Goal: Information Seeking & Learning: Learn about a topic

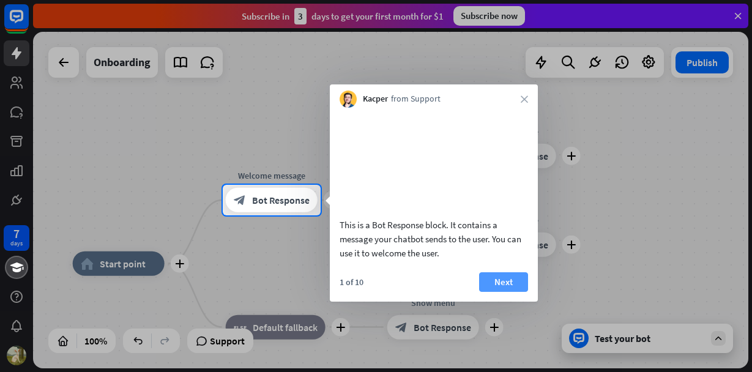
click at [512, 292] on button "Next" at bounding box center [503, 282] width 49 height 20
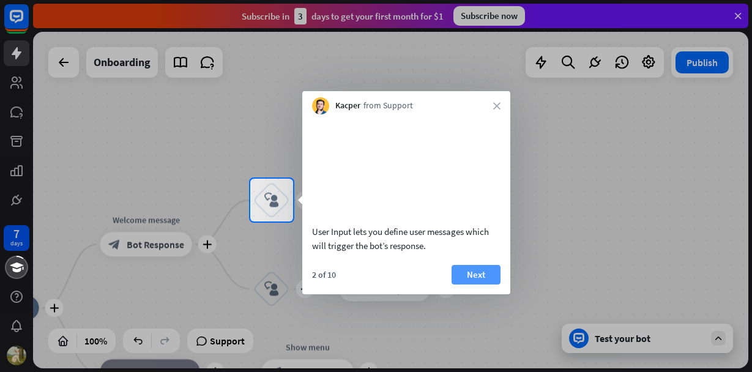
click at [486, 285] on button "Next" at bounding box center [476, 275] width 49 height 20
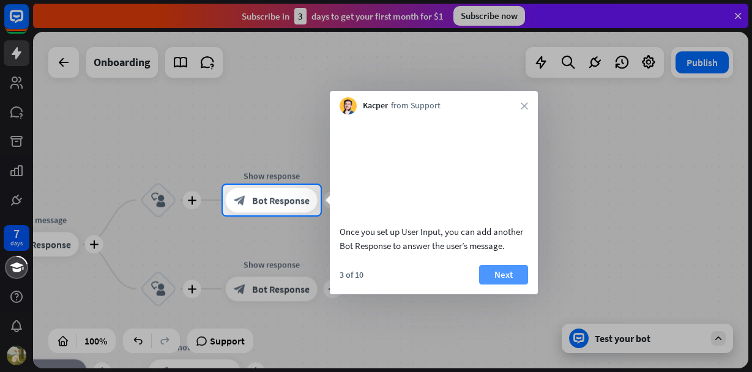
click at [495, 285] on button "Next" at bounding box center [503, 275] width 49 height 20
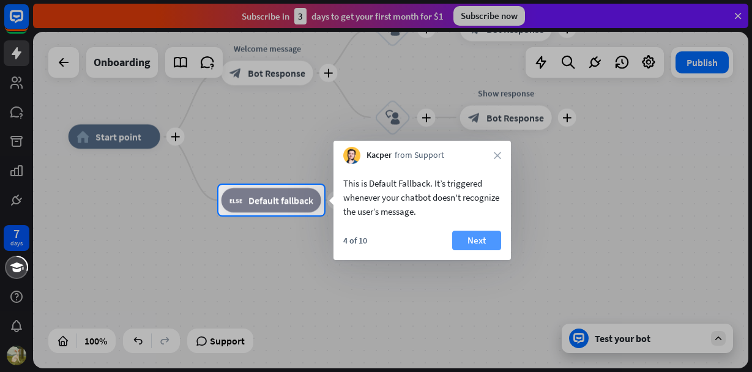
click at [484, 244] on button "Next" at bounding box center [476, 241] width 49 height 20
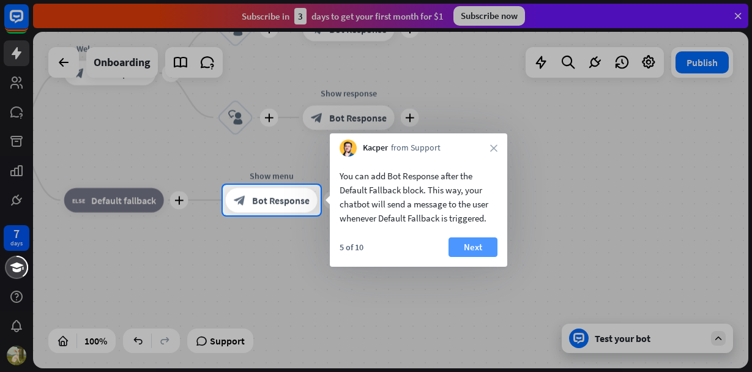
click at [452, 257] on button "Next" at bounding box center [473, 248] width 49 height 20
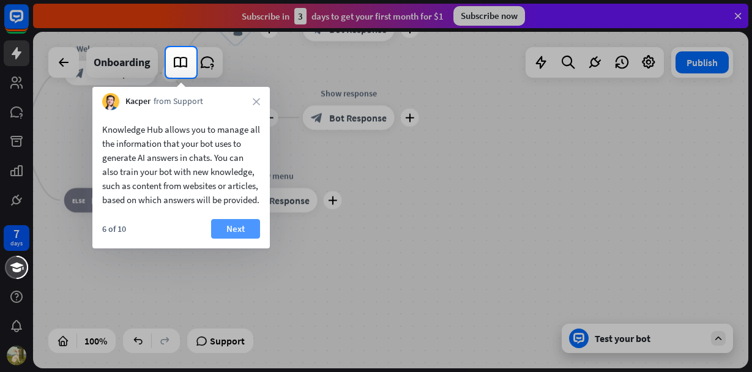
click at [236, 239] on button "Next" at bounding box center [235, 229] width 49 height 20
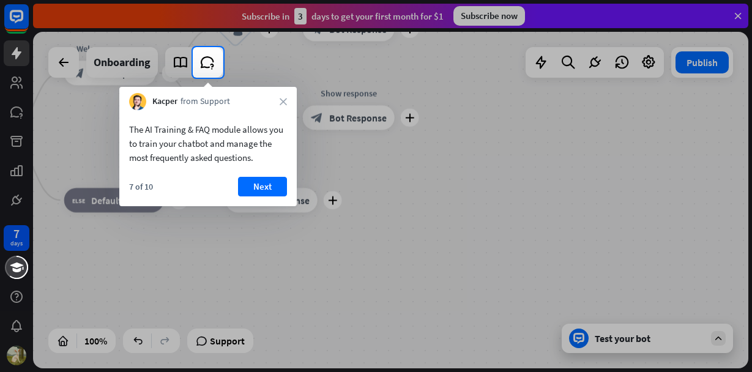
click at [252, 197] on div "7 of 10 Next" at bounding box center [208, 191] width 178 height 29
click at [261, 188] on button "Next" at bounding box center [262, 187] width 49 height 20
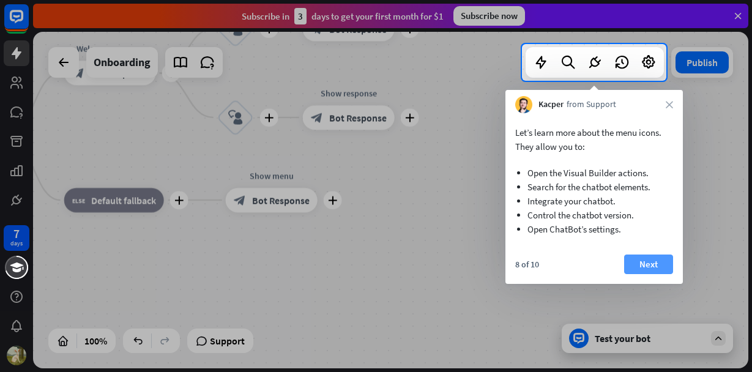
click at [657, 263] on button "Next" at bounding box center [648, 265] width 49 height 20
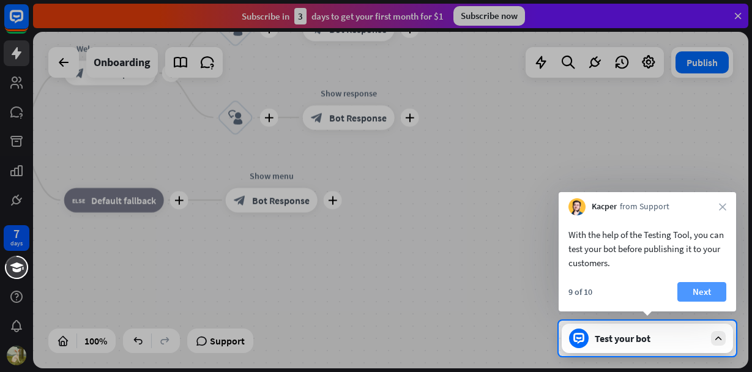
click at [697, 293] on button "Next" at bounding box center [702, 292] width 49 height 20
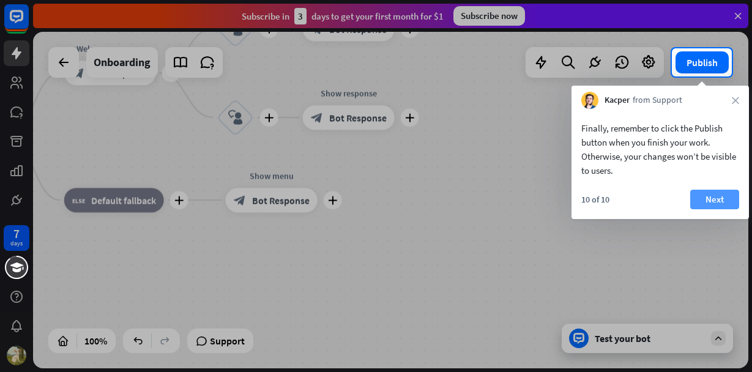
click at [710, 193] on button "Next" at bounding box center [715, 200] width 49 height 20
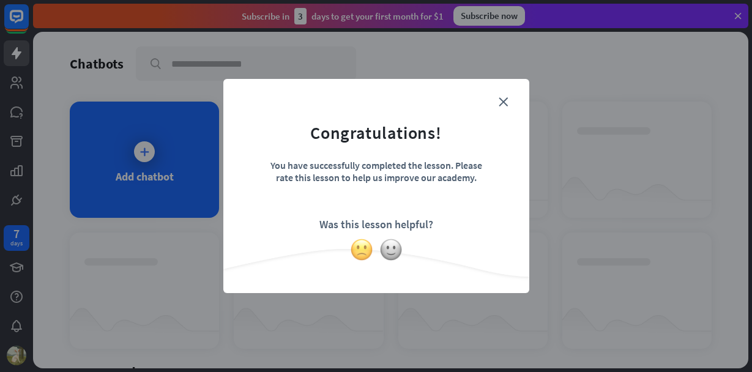
click at [364, 249] on img at bounding box center [361, 249] width 23 height 23
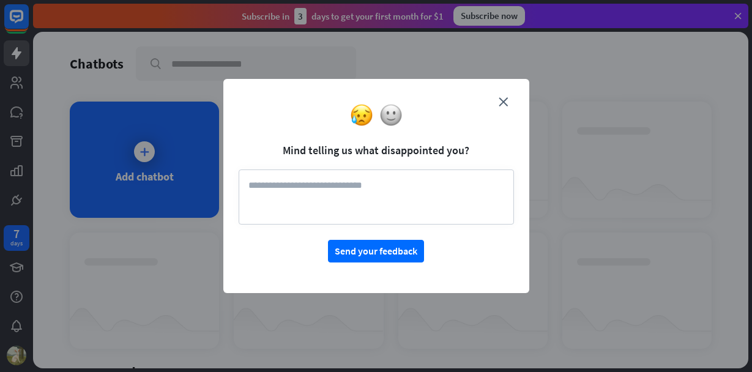
click at [372, 201] on textarea at bounding box center [377, 197] width 276 height 55
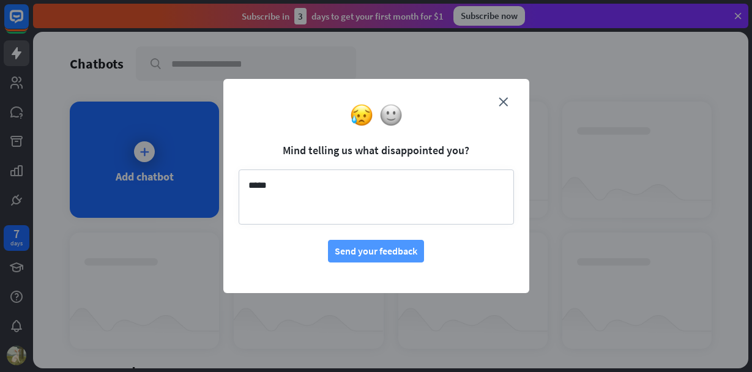
type textarea "****"
click at [392, 246] on button "Send your feedback" at bounding box center [376, 251] width 96 height 23
click at [498, 99] on form "Mind telling us what disappointed you? **** Send your feedback" at bounding box center [377, 178] width 276 height 168
click at [500, 99] on icon "close" at bounding box center [503, 101] width 9 height 9
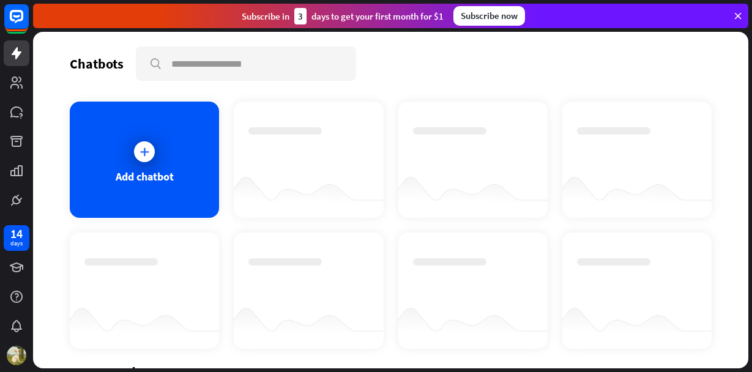
click at [227, 167] on div "Add chatbot" at bounding box center [391, 225] width 642 height 247
click at [15, 264] on icon at bounding box center [16, 268] width 13 height 10
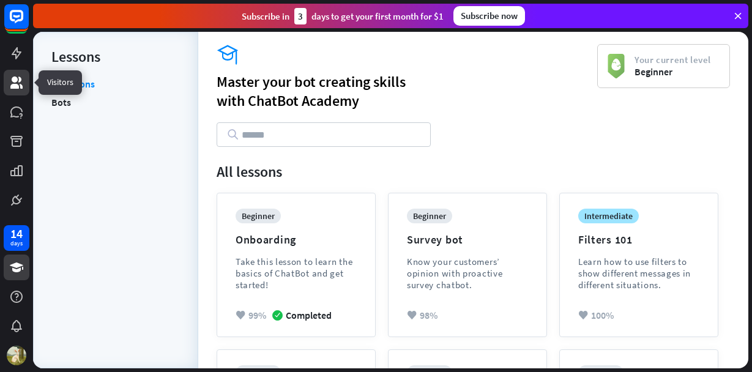
click at [20, 84] on icon at bounding box center [16, 82] width 15 height 15
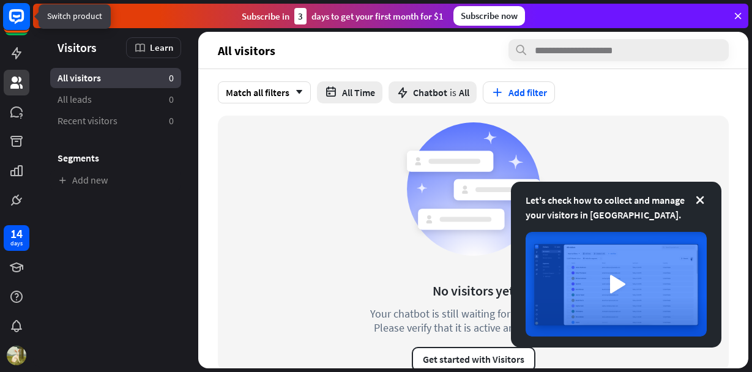
click at [21, 19] on icon at bounding box center [16, 16] width 15 height 15
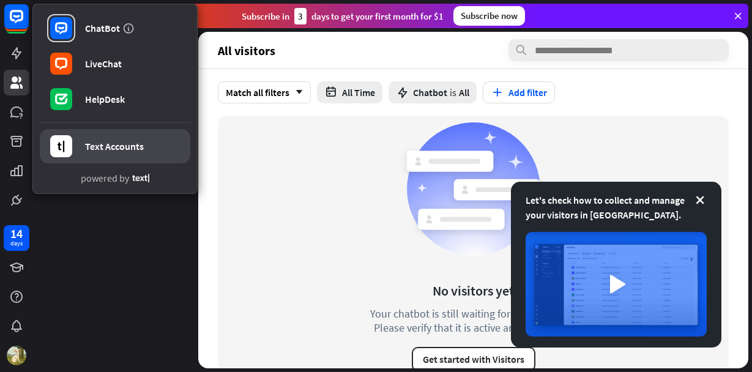
click at [122, 149] on div "Text Accounts" at bounding box center [114, 146] width 59 height 12
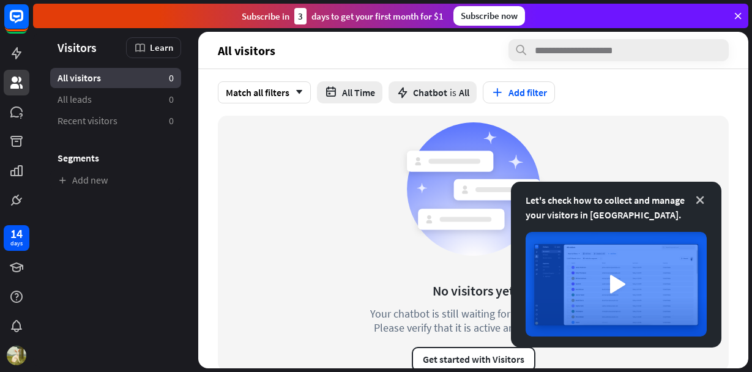
click at [703, 206] on icon at bounding box center [700, 200] width 12 height 12
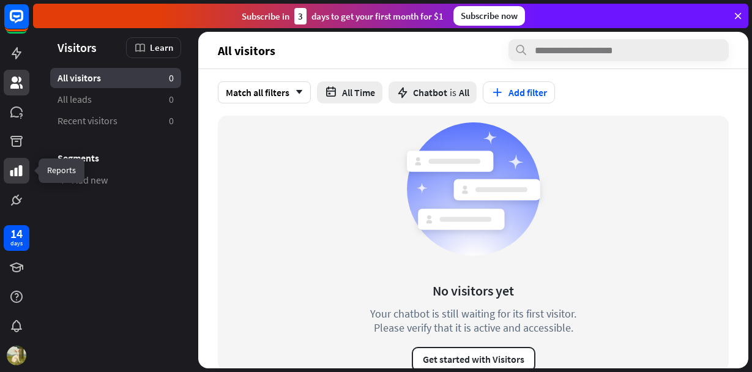
click at [5, 181] on link at bounding box center [17, 171] width 26 height 26
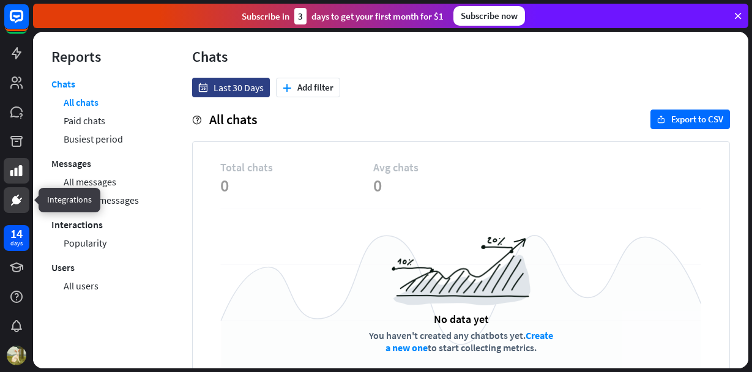
click at [25, 195] on link at bounding box center [17, 200] width 26 height 26
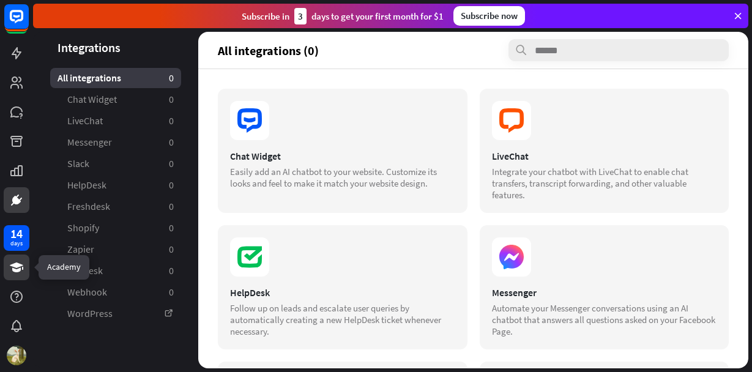
click at [26, 266] on link at bounding box center [17, 268] width 26 height 26
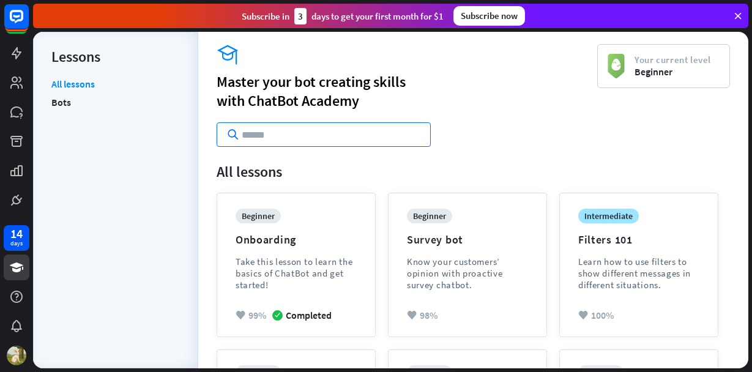
click at [350, 135] on input "text" at bounding box center [324, 134] width 214 height 24
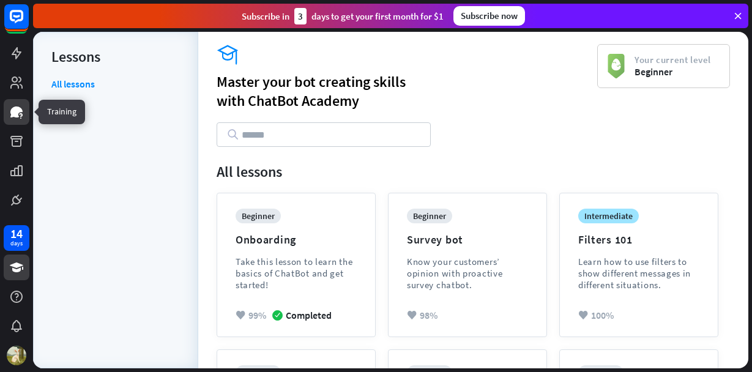
click at [25, 115] on link at bounding box center [17, 112] width 26 height 26
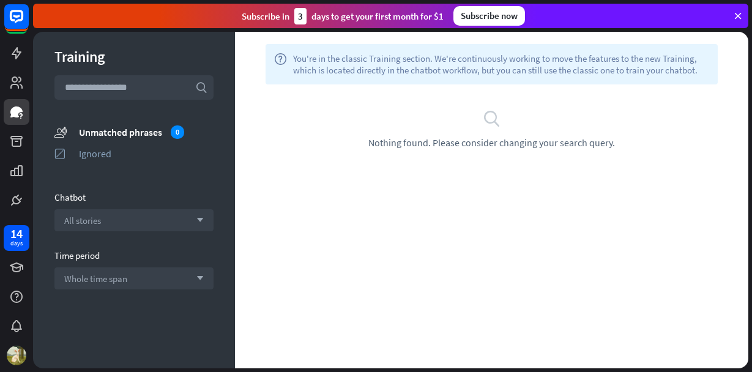
click at [135, 91] on input "text" at bounding box center [133, 87] width 159 height 24
click at [129, 130] on div "Unmatched phrases 0" at bounding box center [146, 132] width 135 height 13
click at [154, 90] on input "text" at bounding box center [133, 87] width 159 height 24
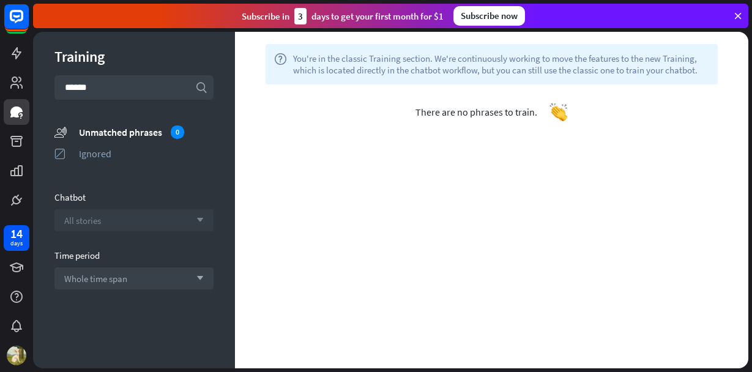
type input "*****"
click at [141, 221] on div "All stories arrow_down" at bounding box center [133, 220] width 159 height 22
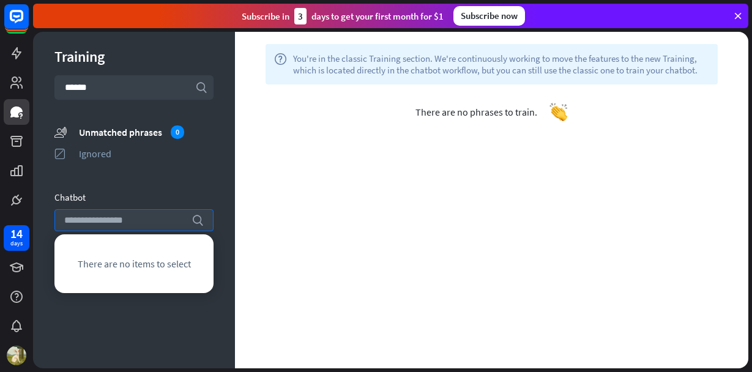
click at [169, 184] on div "Training search ***** unmatched_phrases Unmatched phrases 0 ignored Ignored Cha…" at bounding box center [134, 200] width 202 height 337
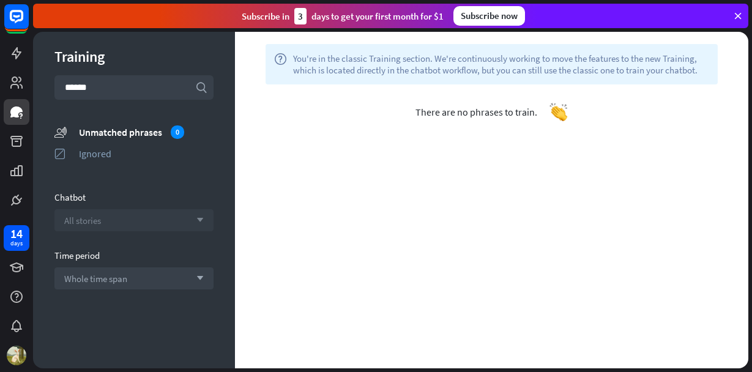
click at [128, 220] on div "All stories arrow_down" at bounding box center [133, 220] width 159 height 22
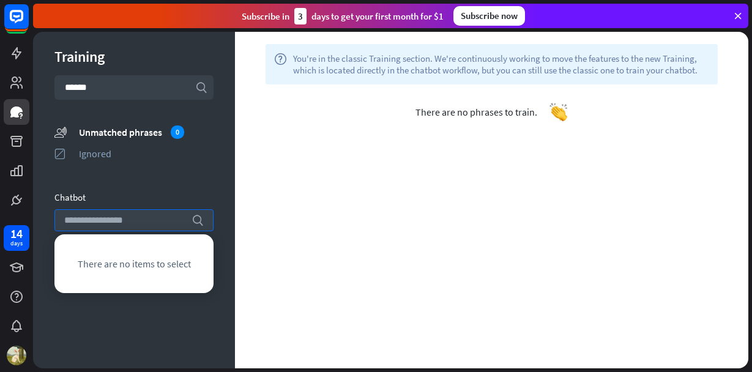
click at [138, 268] on span "There are no items to select" at bounding box center [134, 264] width 113 height 12
click at [15, 176] on icon at bounding box center [16, 170] width 12 height 11
